Goal: Task Accomplishment & Management: Use online tool/utility

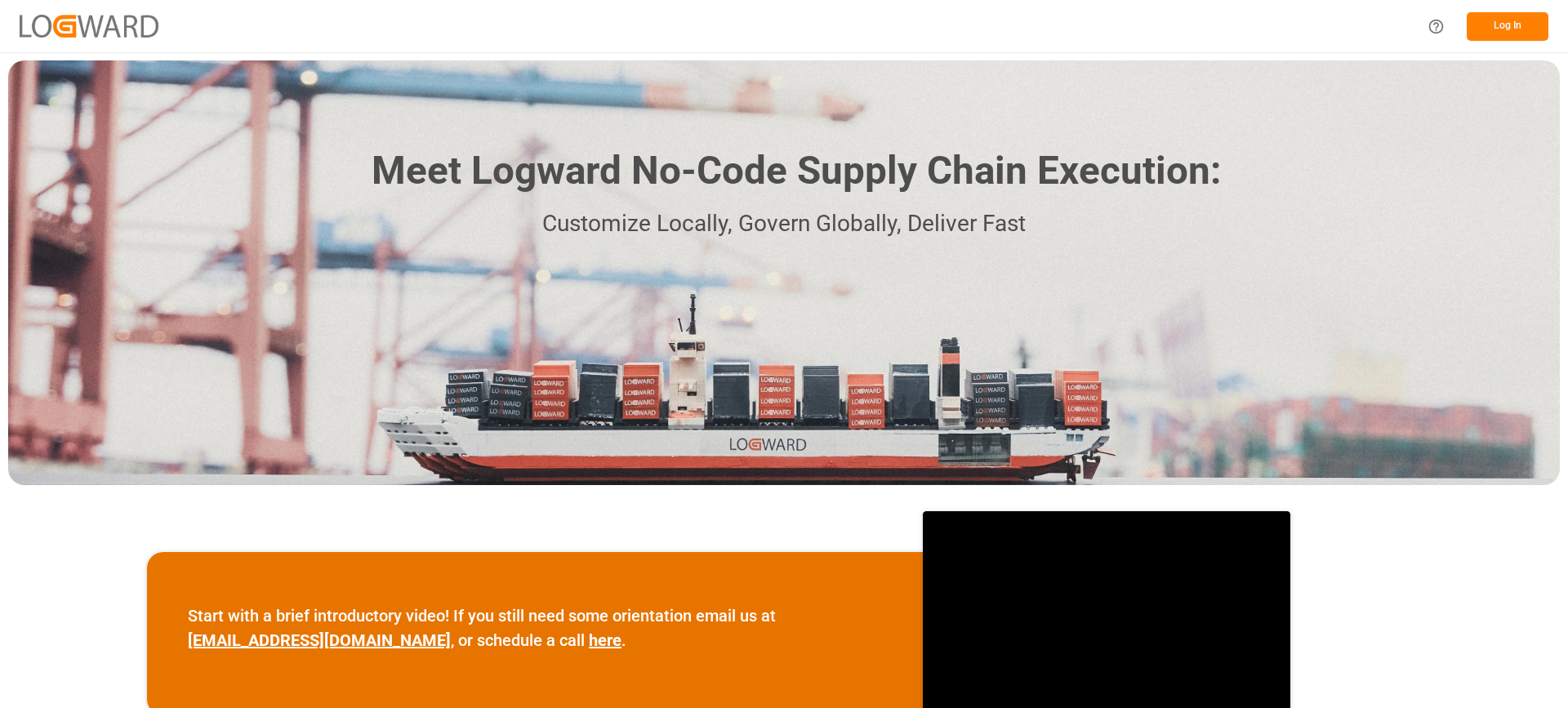
click at [1514, 31] on button "Log In" at bounding box center [1507, 27] width 81 height 29
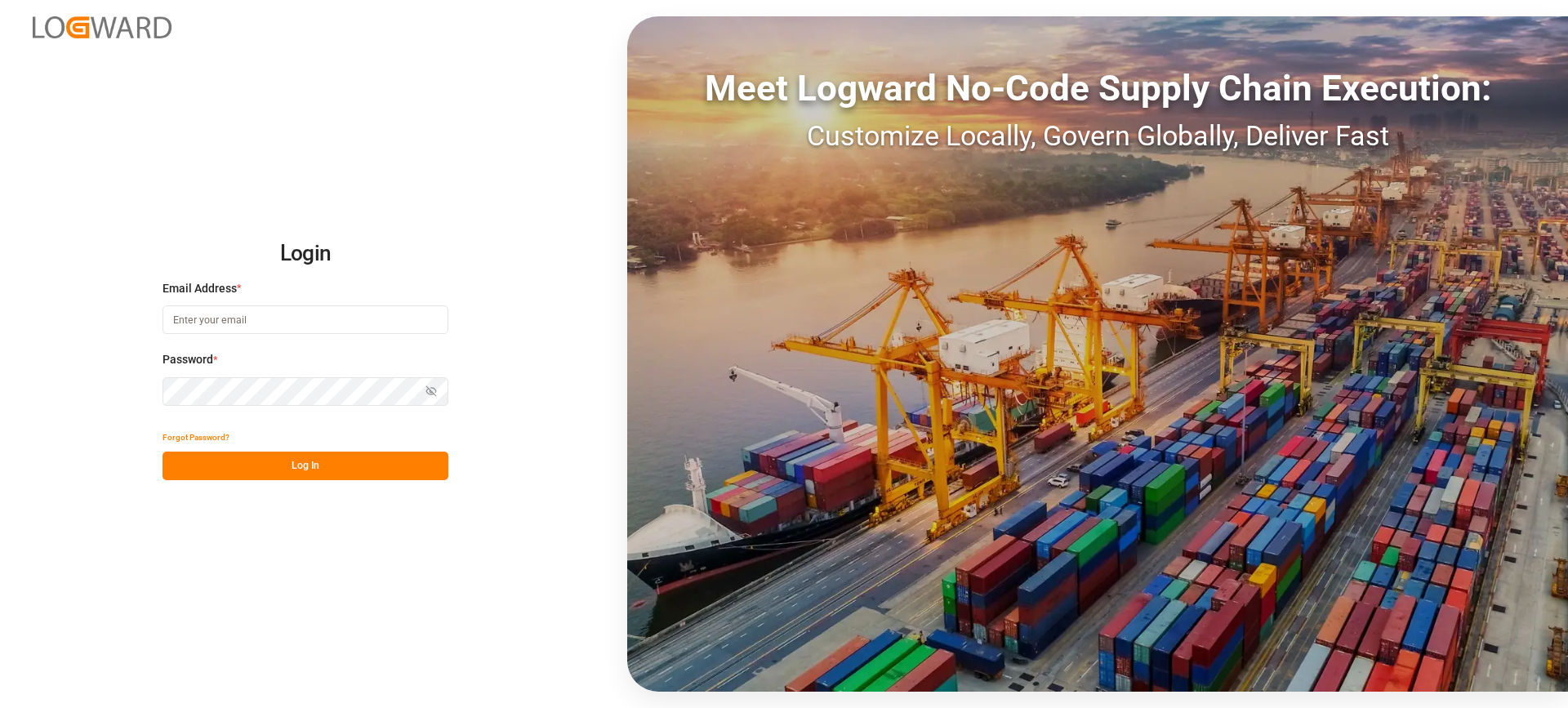
type input "[EMAIL_ADDRESS][PERSON_NAME][DOMAIN_NAME]"
click at [312, 462] on button "Log In" at bounding box center [305, 466] width 286 height 29
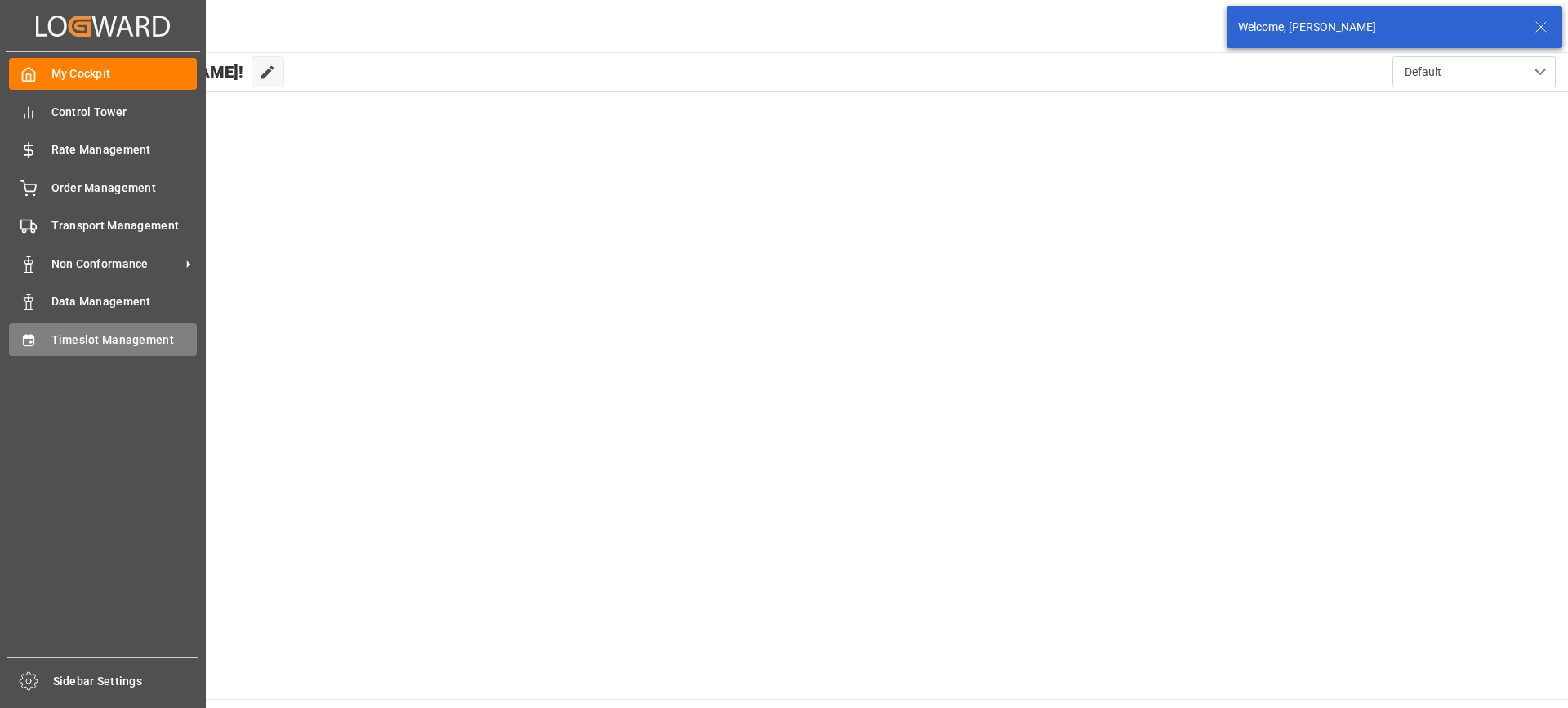
click at [37, 342] on div "Timeslot Management Timeslot Management" at bounding box center [102, 339] width 188 height 32
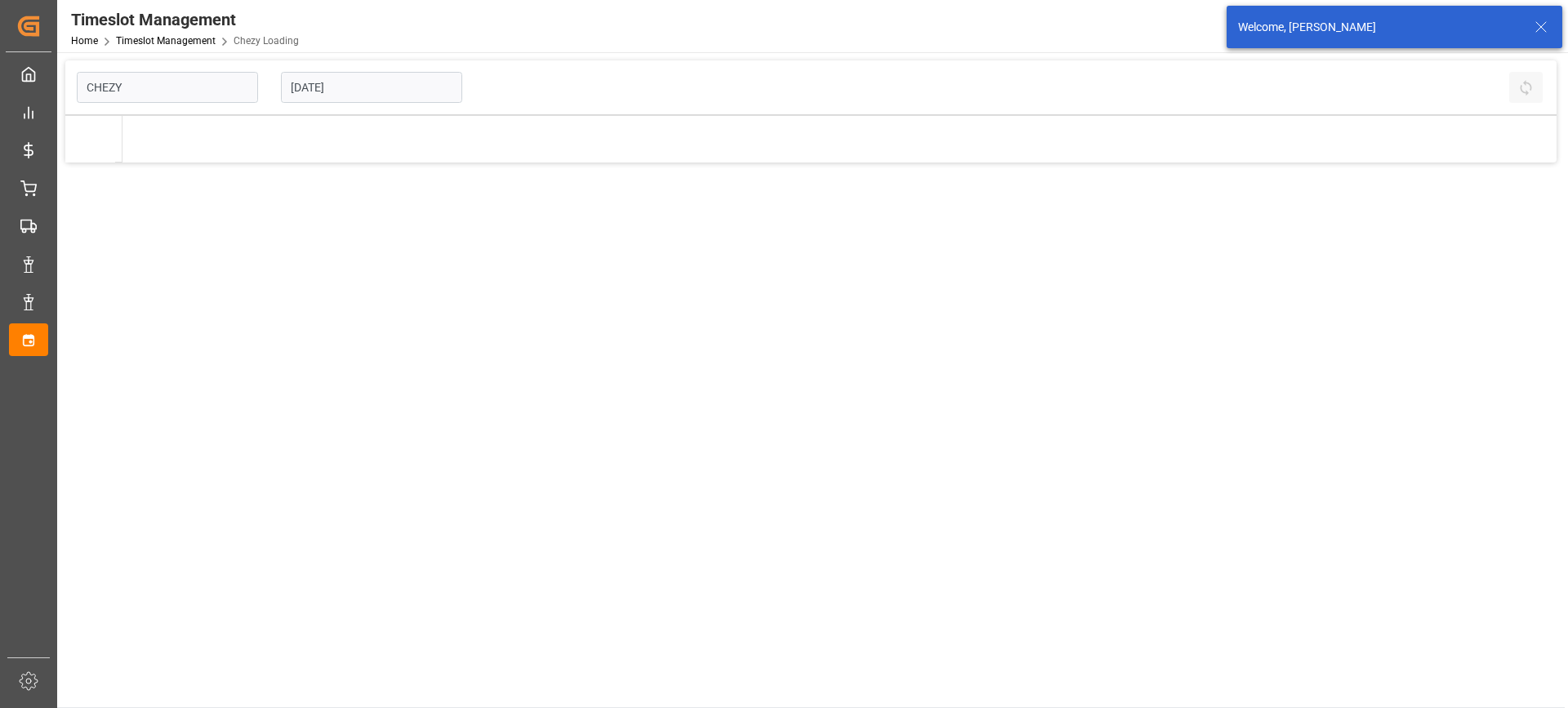
type input "Chezy Loading"
